Goal: Navigation & Orientation: Go to known website

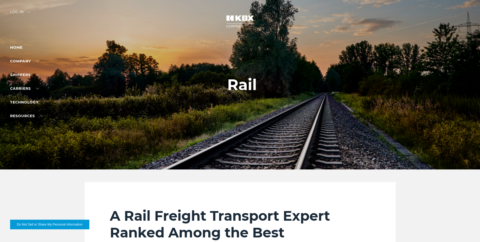
click at [20, 12] on div "Log in" at bounding box center [20, 13] width 20 height 7
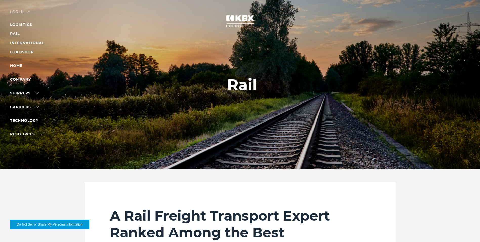
click at [17, 31] on link "RAIL" at bounding box center [15, 33] width 10 height 5
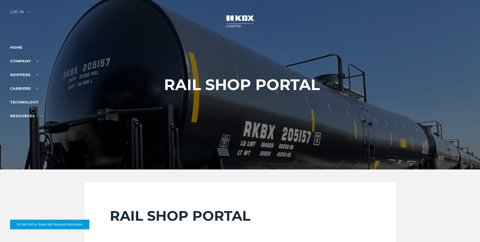
click at [23, 12] on div "Log in" at bounding box center [20, 13] width 20 height 7
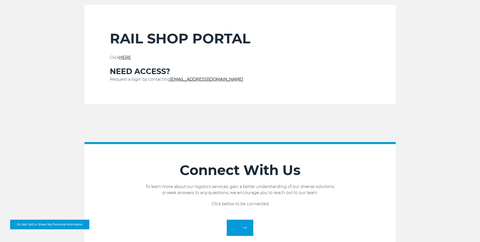
scroll to position [177, 0]
click at [127, 55] on link "HERE" at bounding box center [125, 57] width 12 height 5
